Goal: Find specific fact: Find specific fact

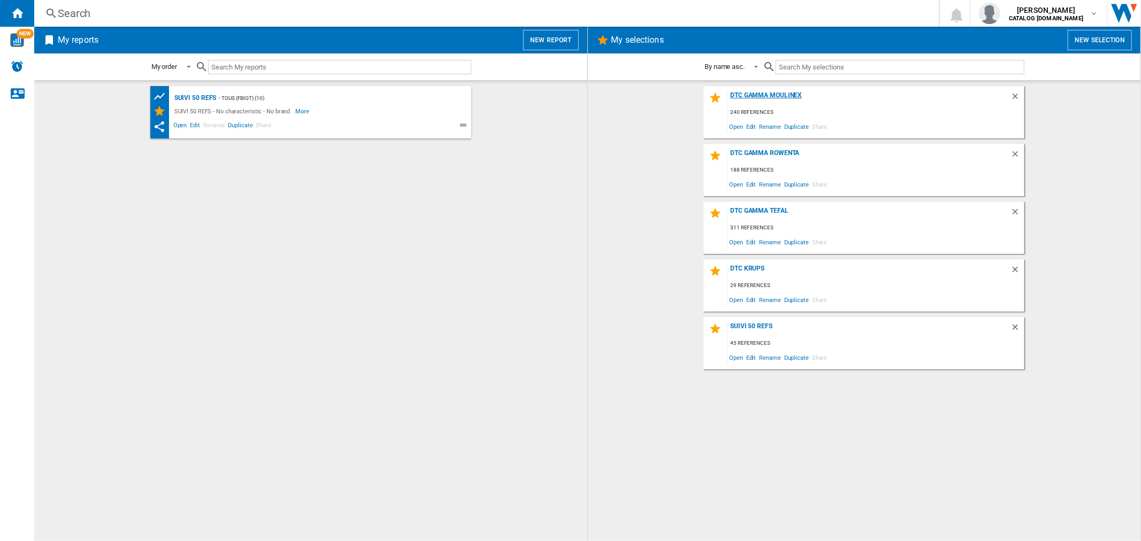
click at [774, 93] on div "DTC GAMMA MOULINEX" at bounding box center [868, 98] width 283 height 14
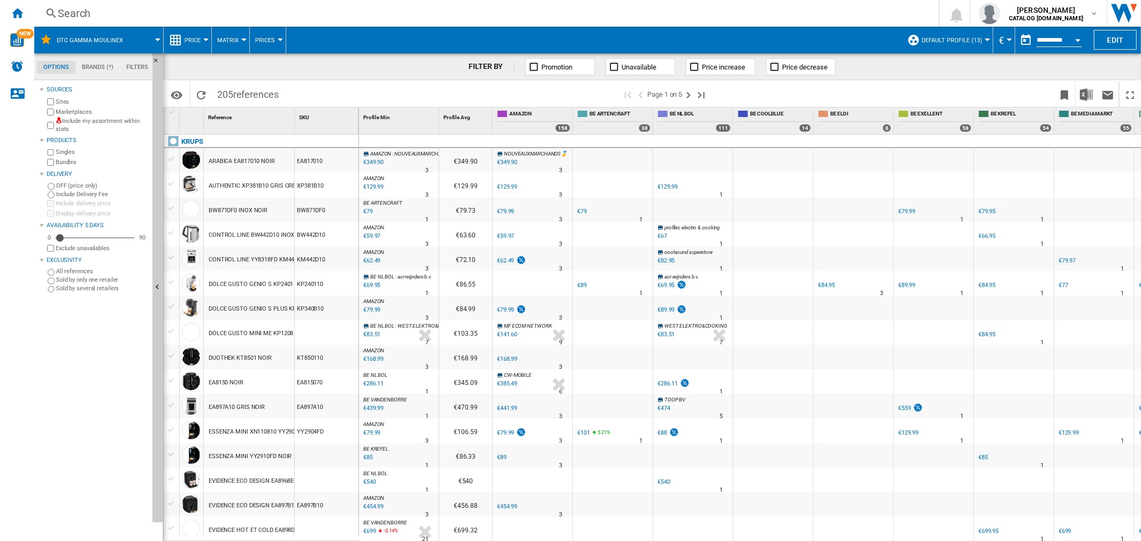
click at [102, 8] on div "Search" at bounding box center [484, 13] width 853 height 15
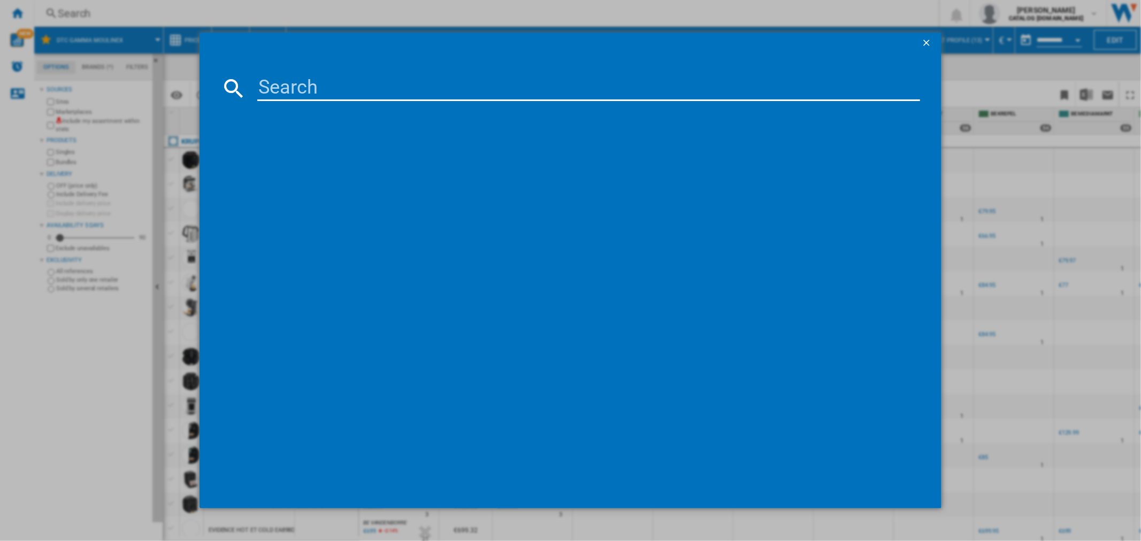
click at [366, 91] on input at bounding box center [588, 88] width 662 height 26
paste input "EZ9228F0"
type input "EZ9228F0"
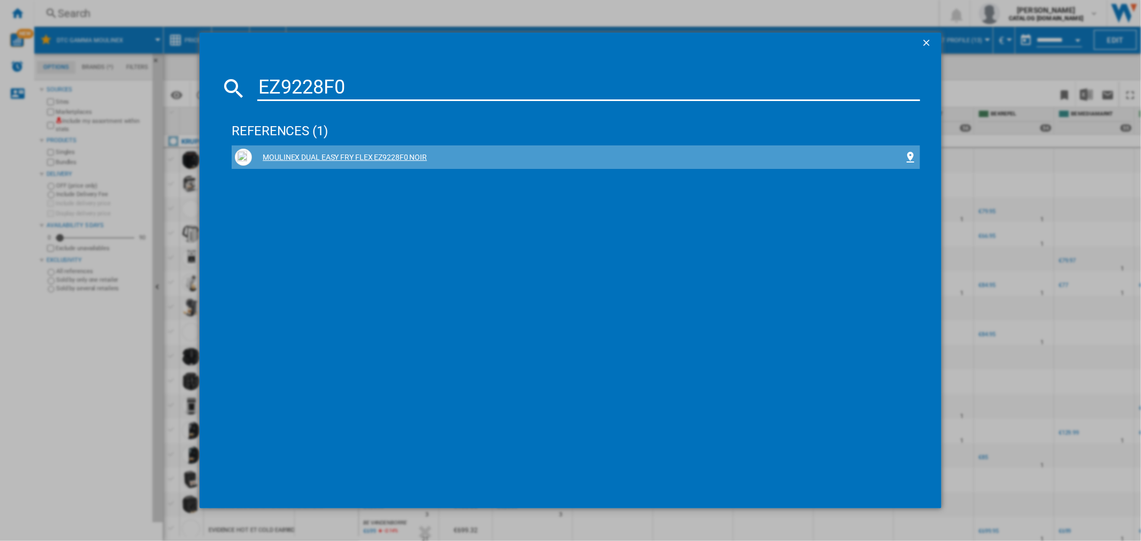
click at [328, 153] on div "MOULINEX DUAL EASY FRY FLEX EZ9228F0 NOIR" at bounding box center [577, 157] width 651 height 11
